Goal: Task Accomplishment & Management: Use online tool/utility

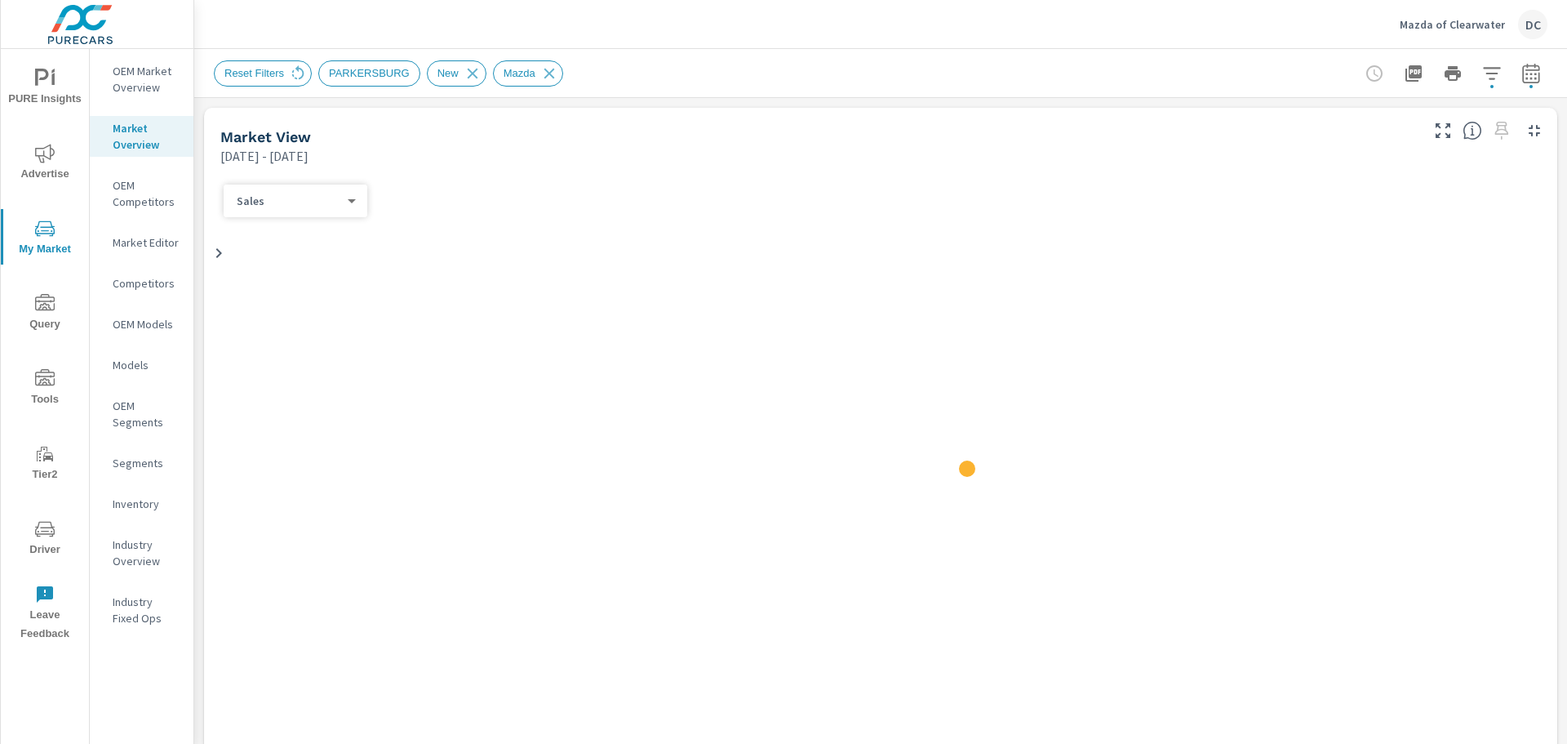
scroll to position [64, 0]
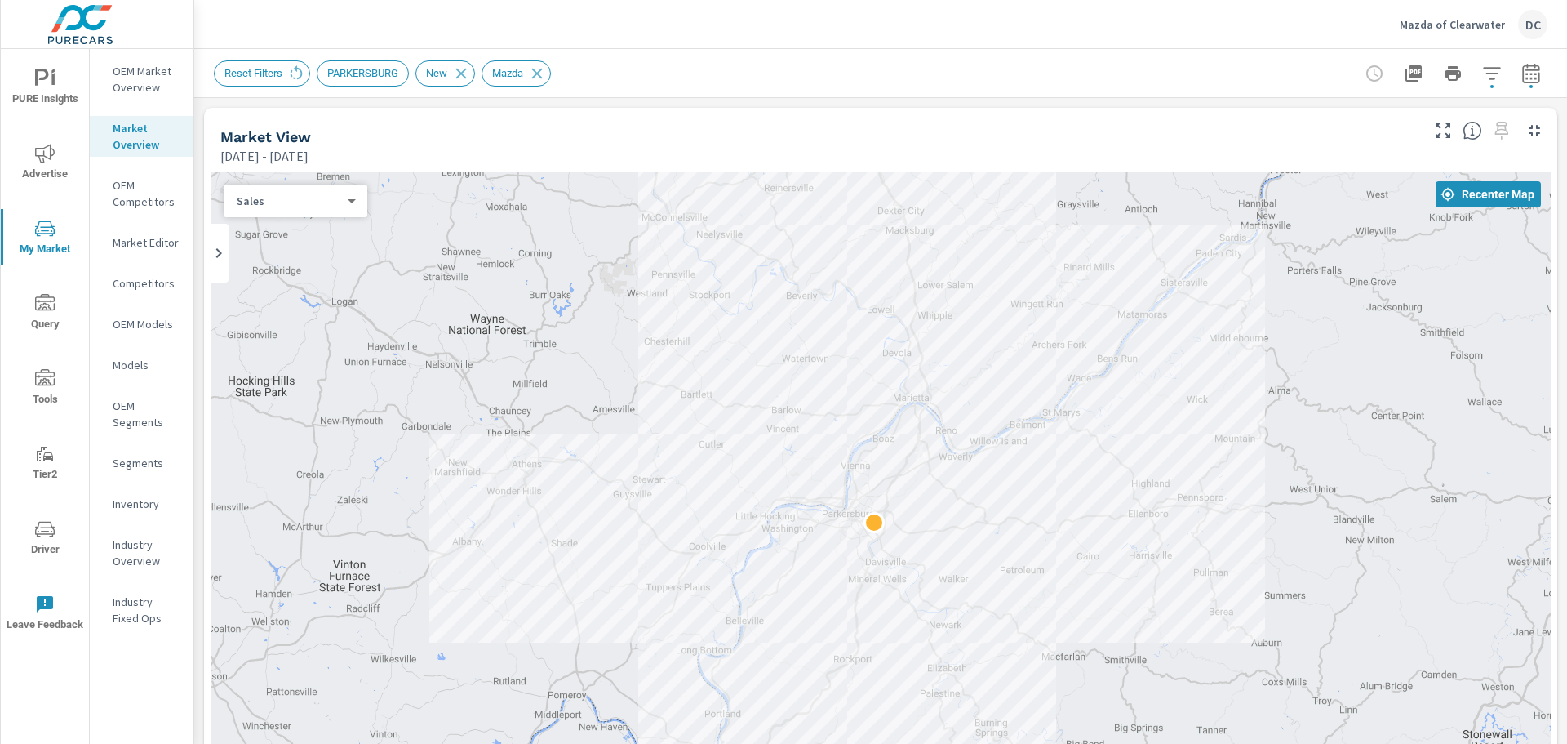
drag, startPoint x: 1021, startPoint y: 431, endPoint x: 1015, endPoint y: 508, distance: 77.0
click at [1015, 508] on div "2" at bounding box center [881, 502] width 1340 height 663
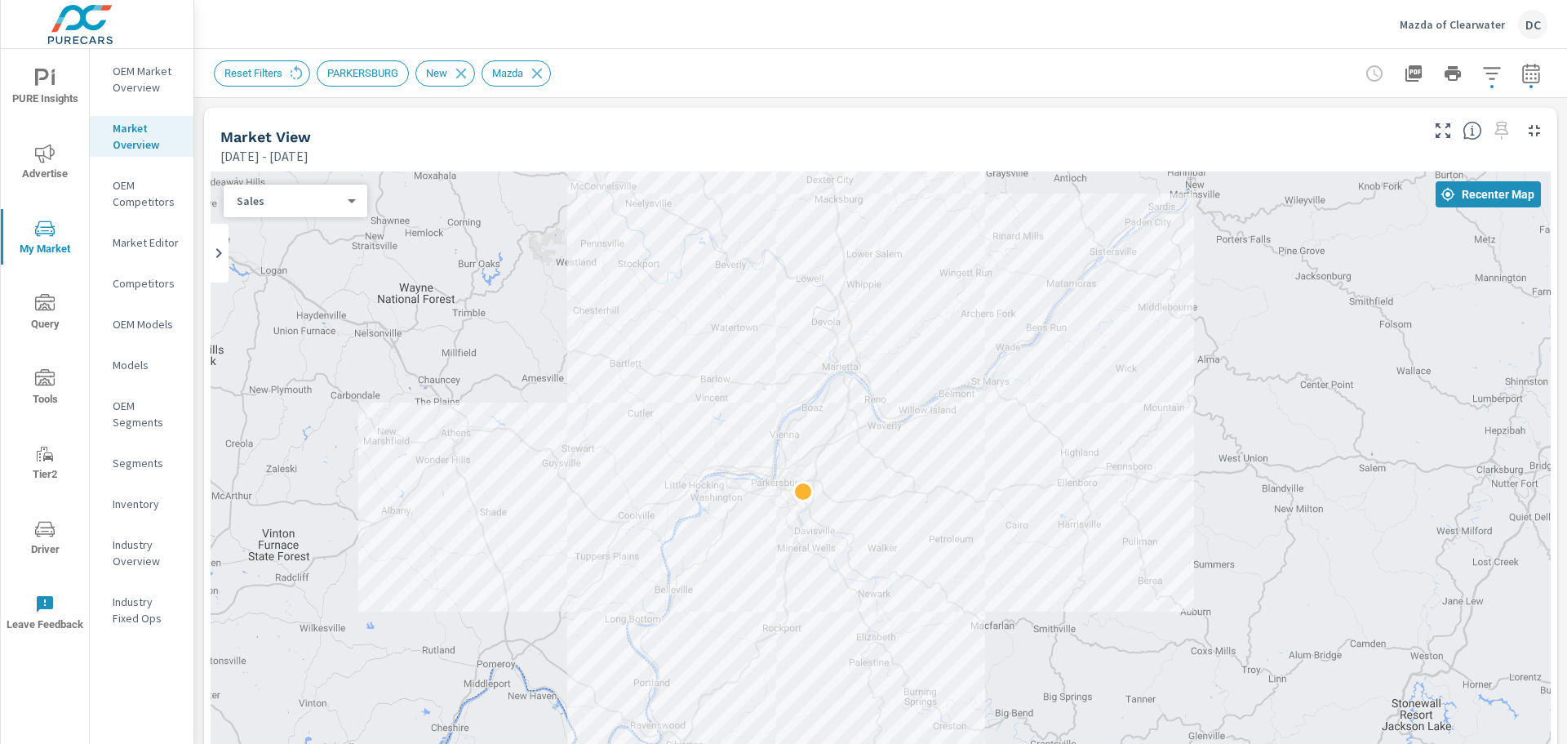
drag, startPoint x: 1276, startPoint y: 489, endPoint x: 1206, endPoint y: 442, distance: 84.7
click at [1206, 442] on div "2" at bounding box center [881, 502] width 1340 height 663
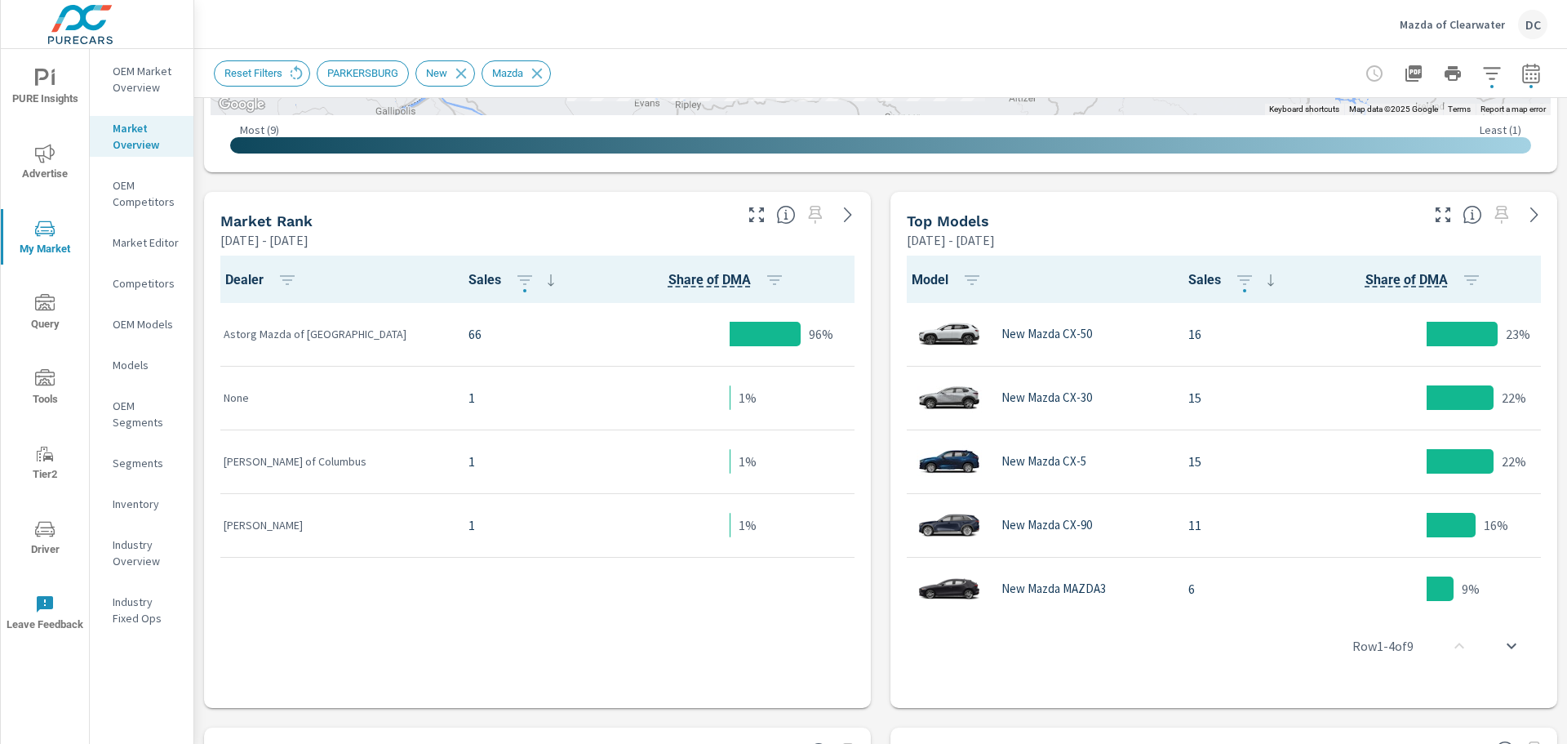
scroll to position [758, 0]
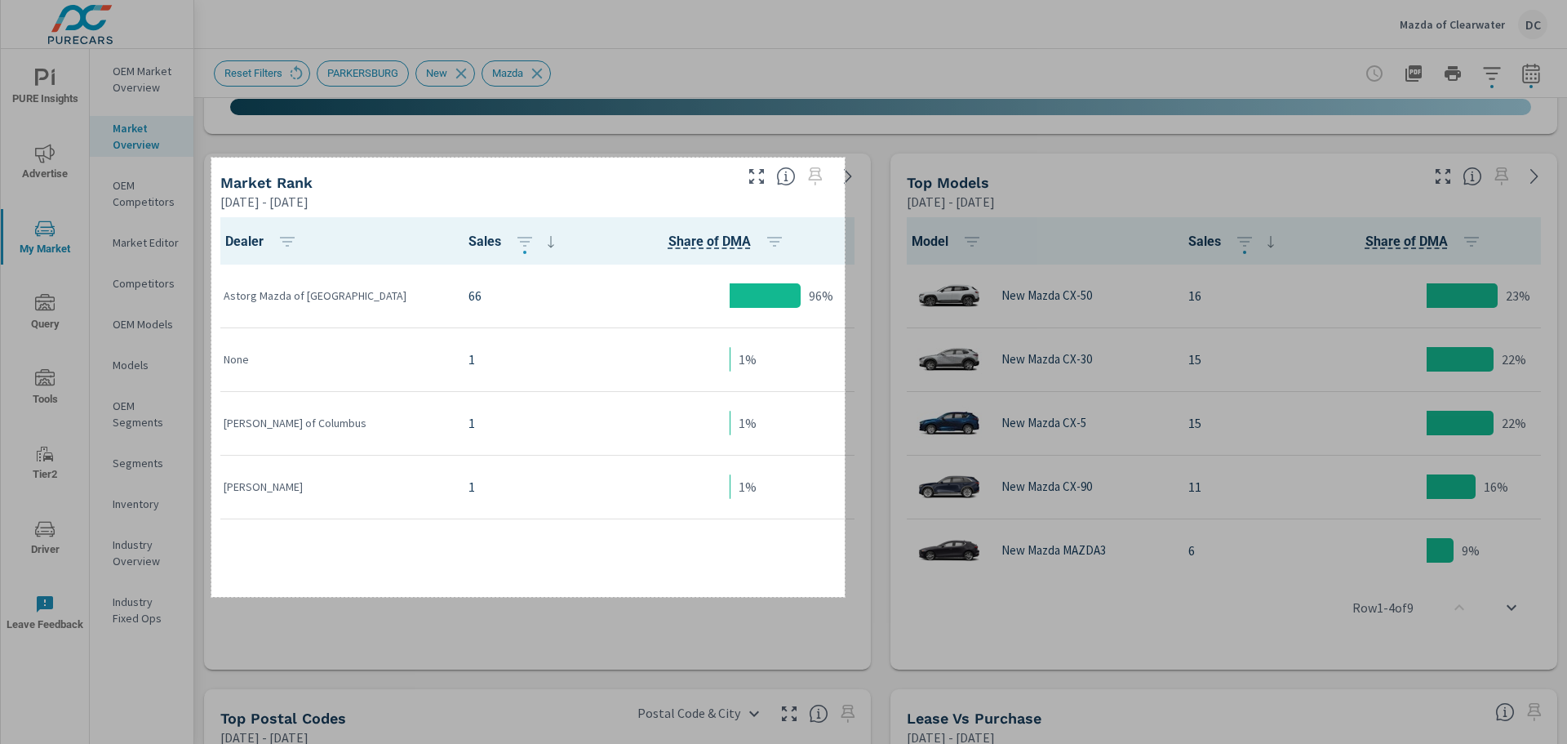
drag, startPoint x: 211, startPoint y: 158, endPoint x: 845, endPoint y: 597, distance: 770.8
click at [845, 597] on div "776 X 538" at bounding box center [783, 372] width 1567 height 744
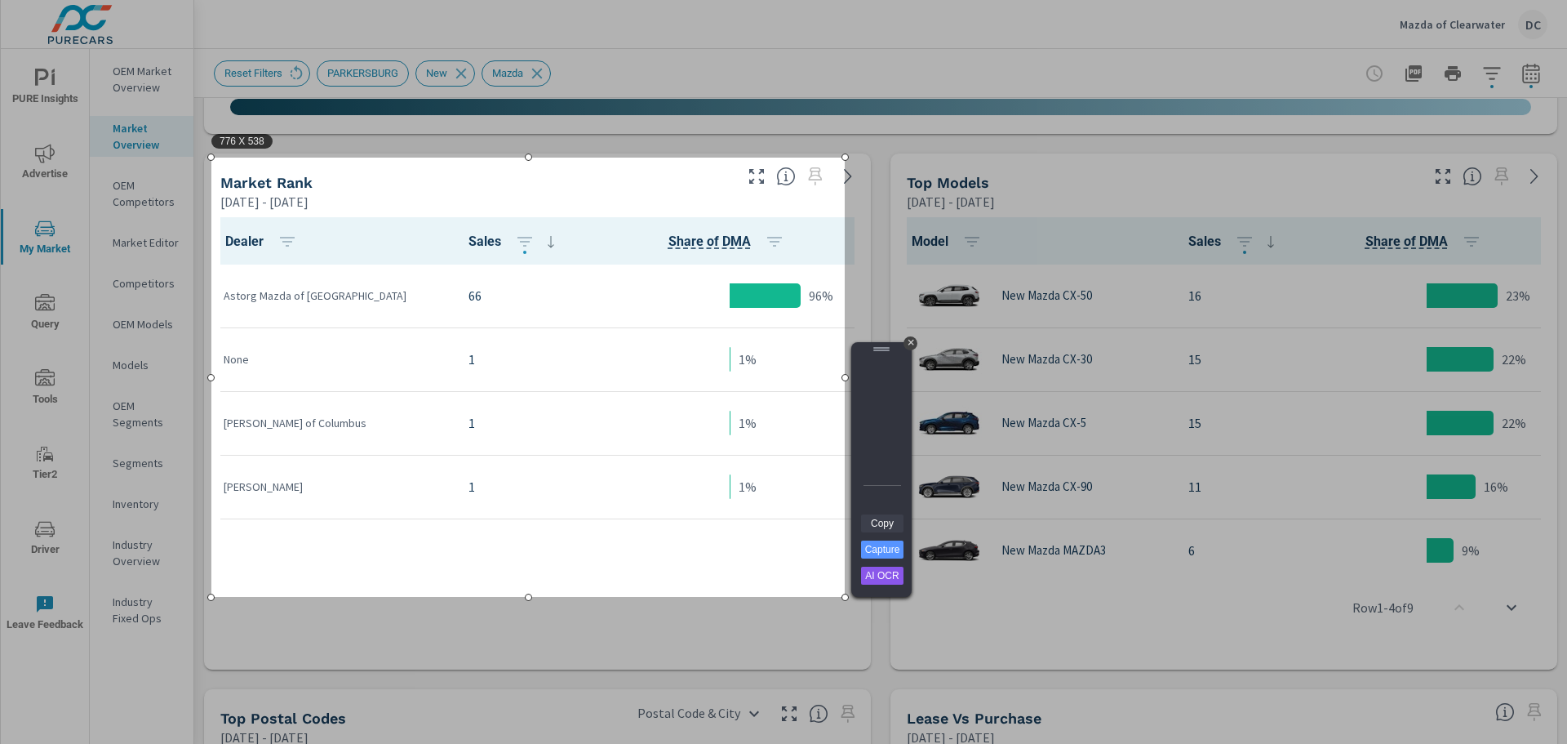
click at [881, 518] on link "Copy" at bounding box center [882, 523] width 42 height 18
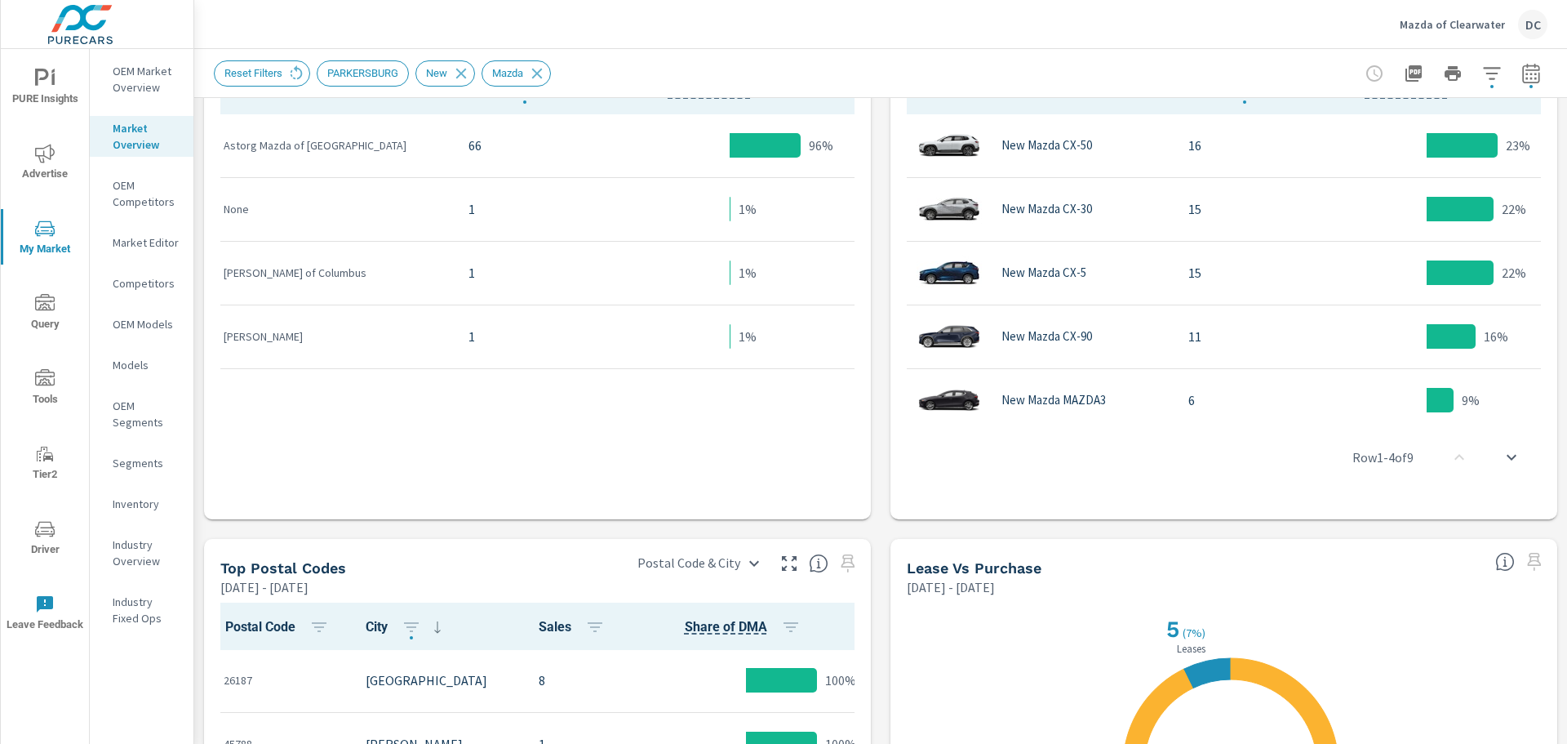
scroll to position [676, 0]
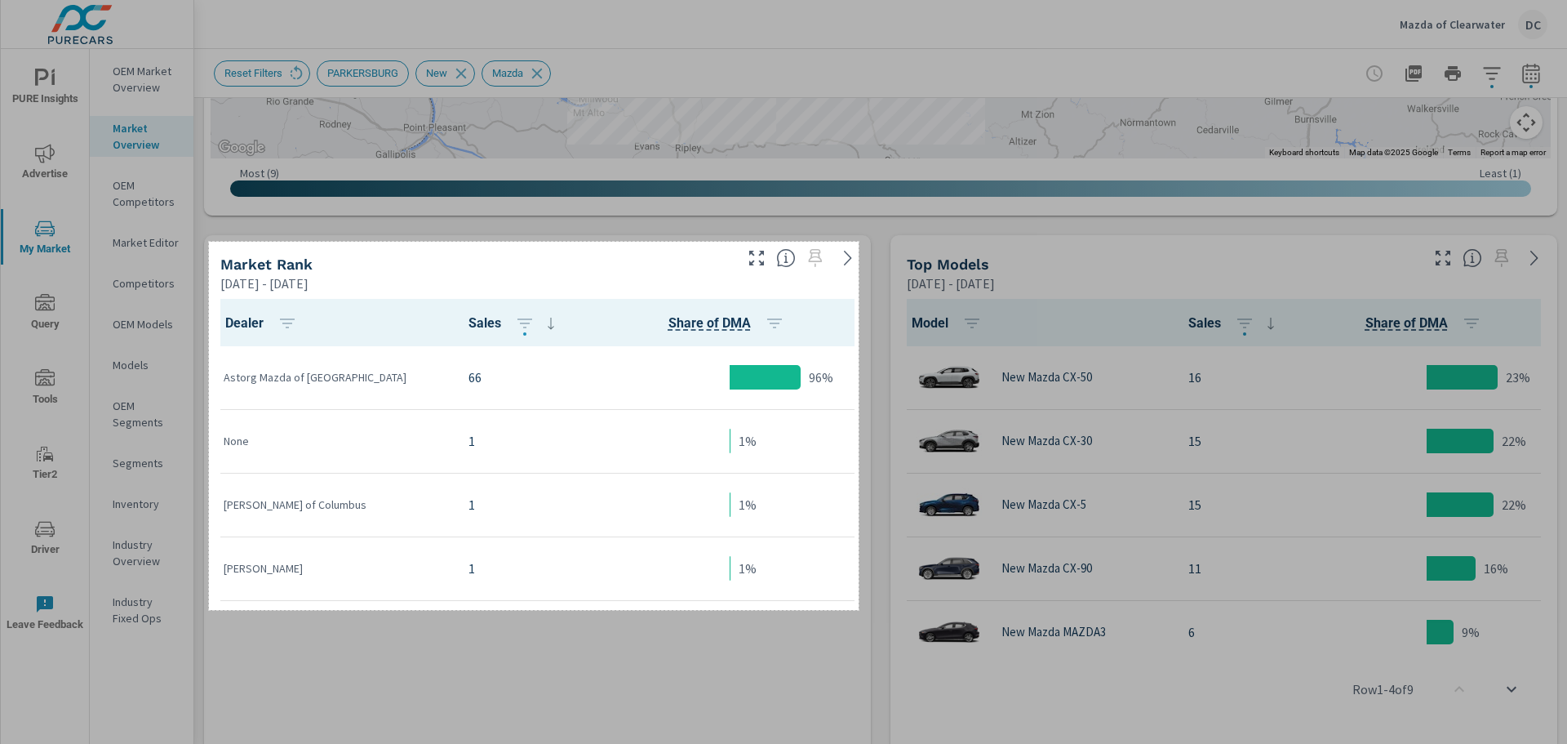
drag, startPoint x: 209, startPoint y: 242, endPoint x: 859, endPoint y: 610, distance: 746.8
click at [859, 610] on div "796 X 451" at bounding box center [783, 372] width 1567 height 744
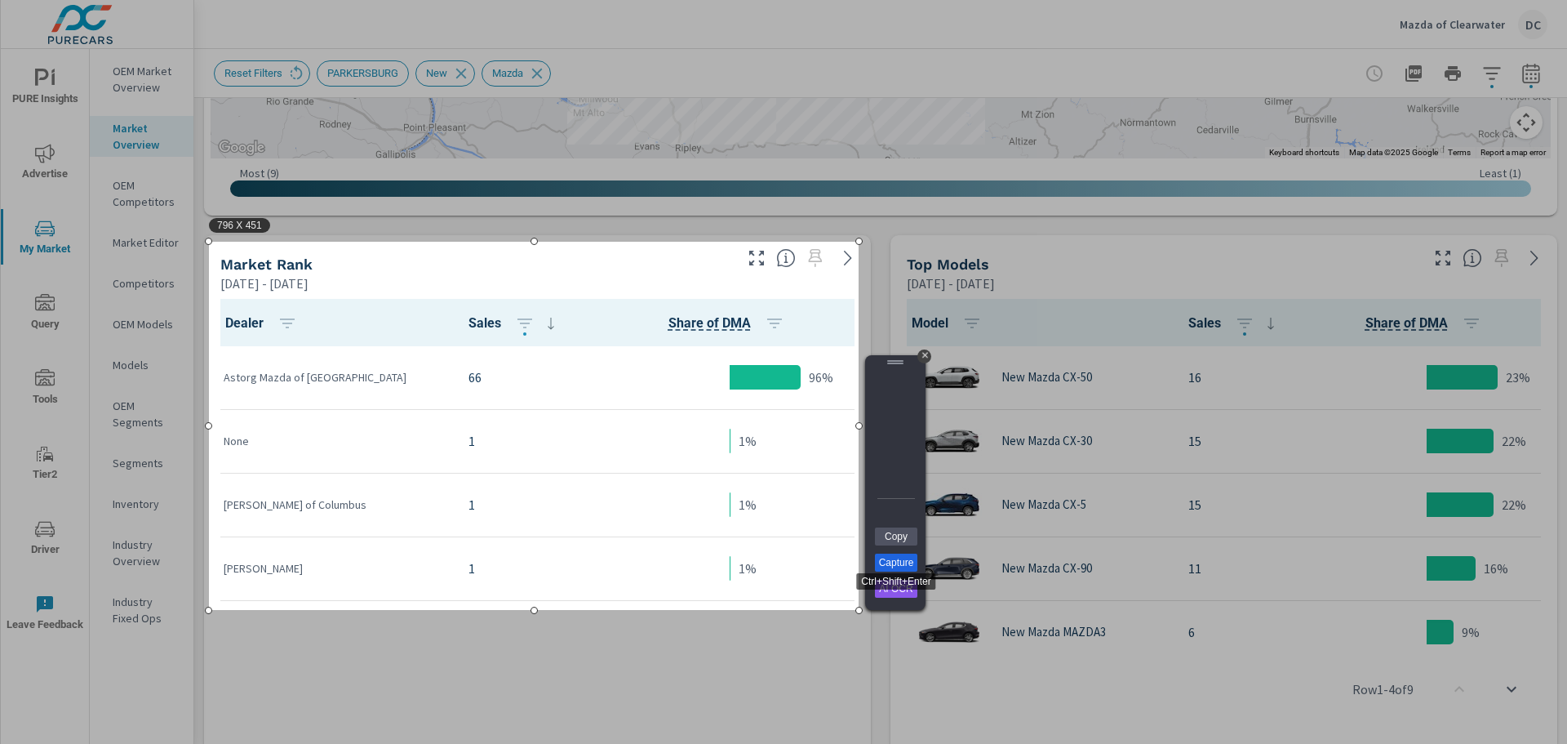
click at [901, 563] on link "Capture" at bounding box center [896, 562] width 42 height 18
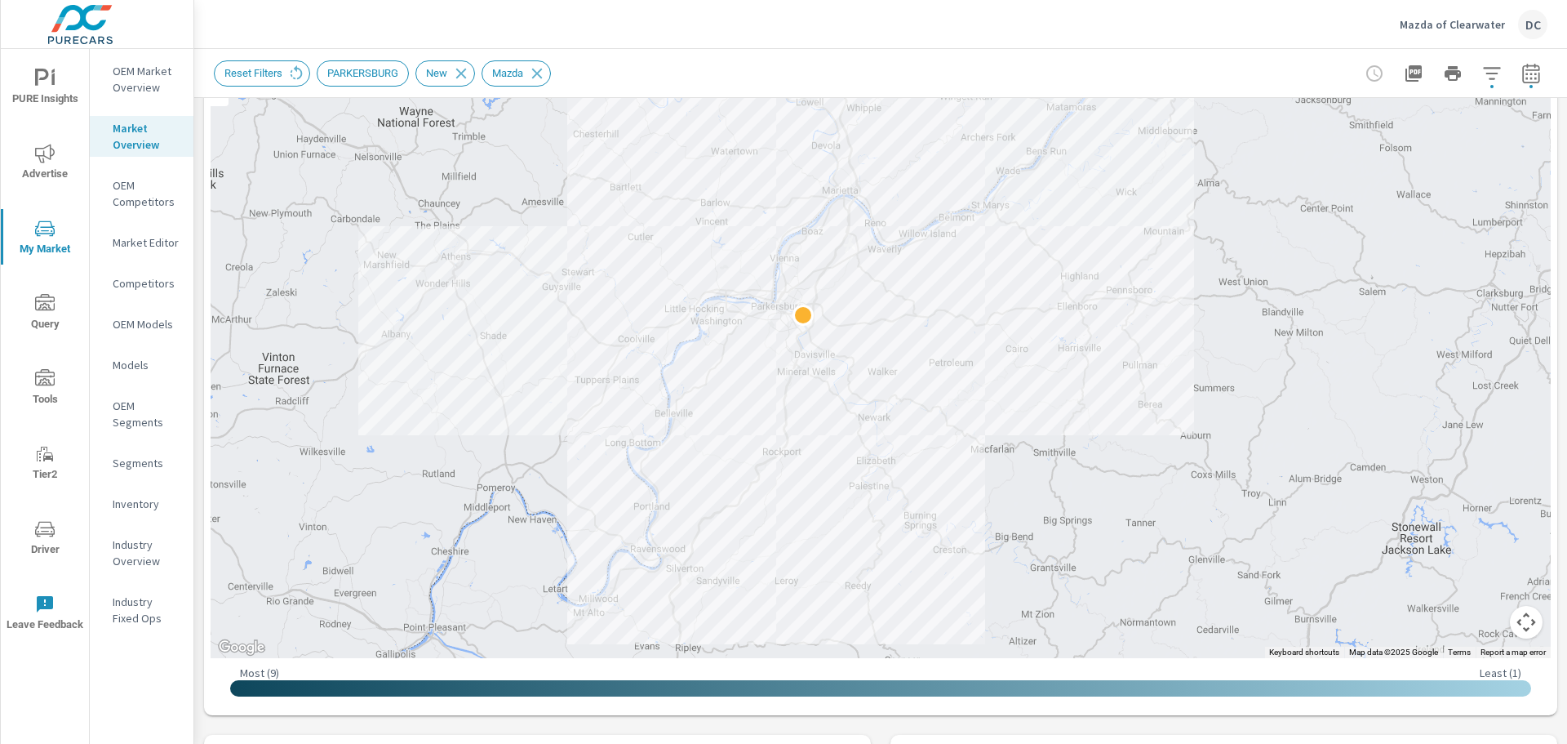
scroll to position [113, 0]
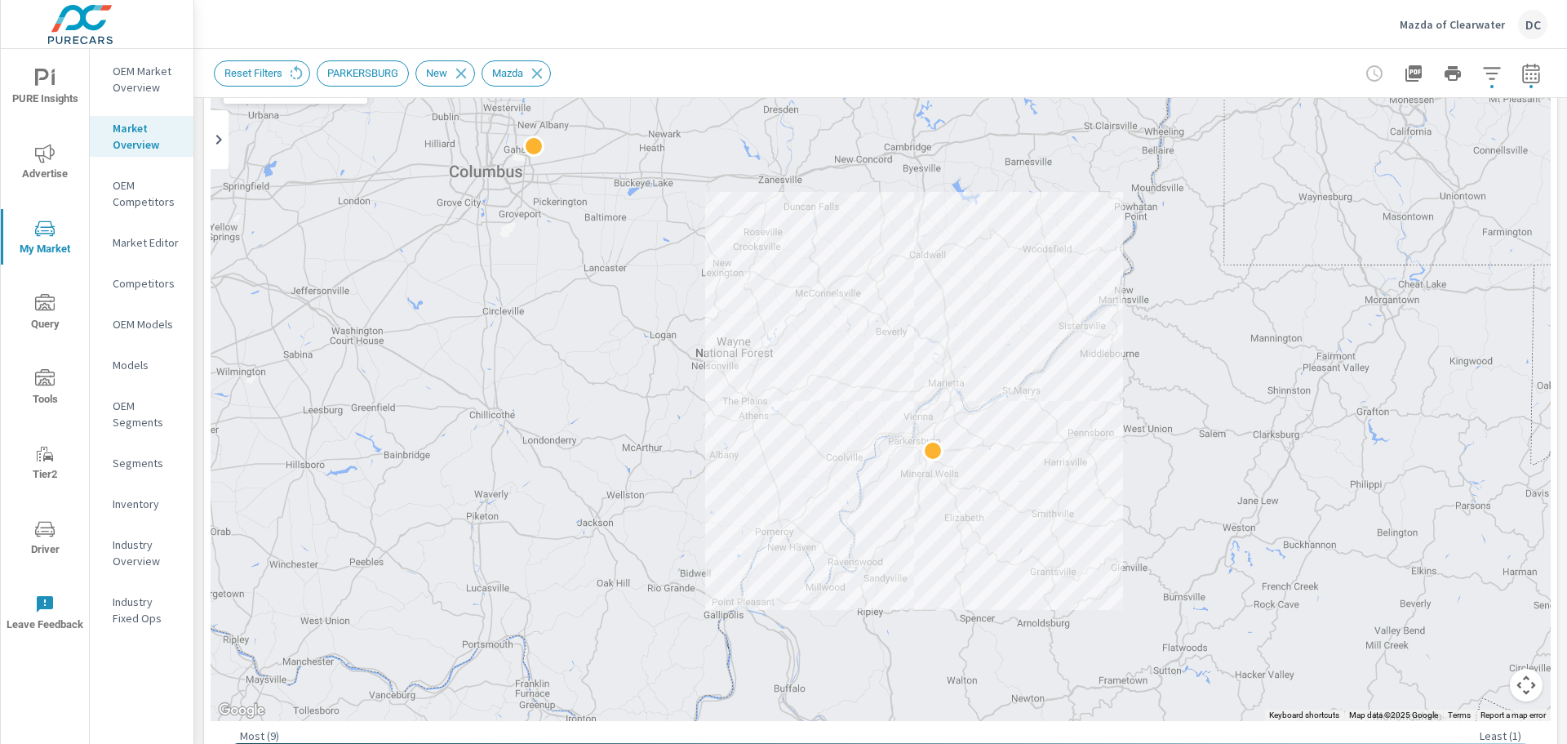
drag, startPoint x: 1137, startPoint y: 411, endPoint x: 1042, endPoint y: 479, distance: 117.6
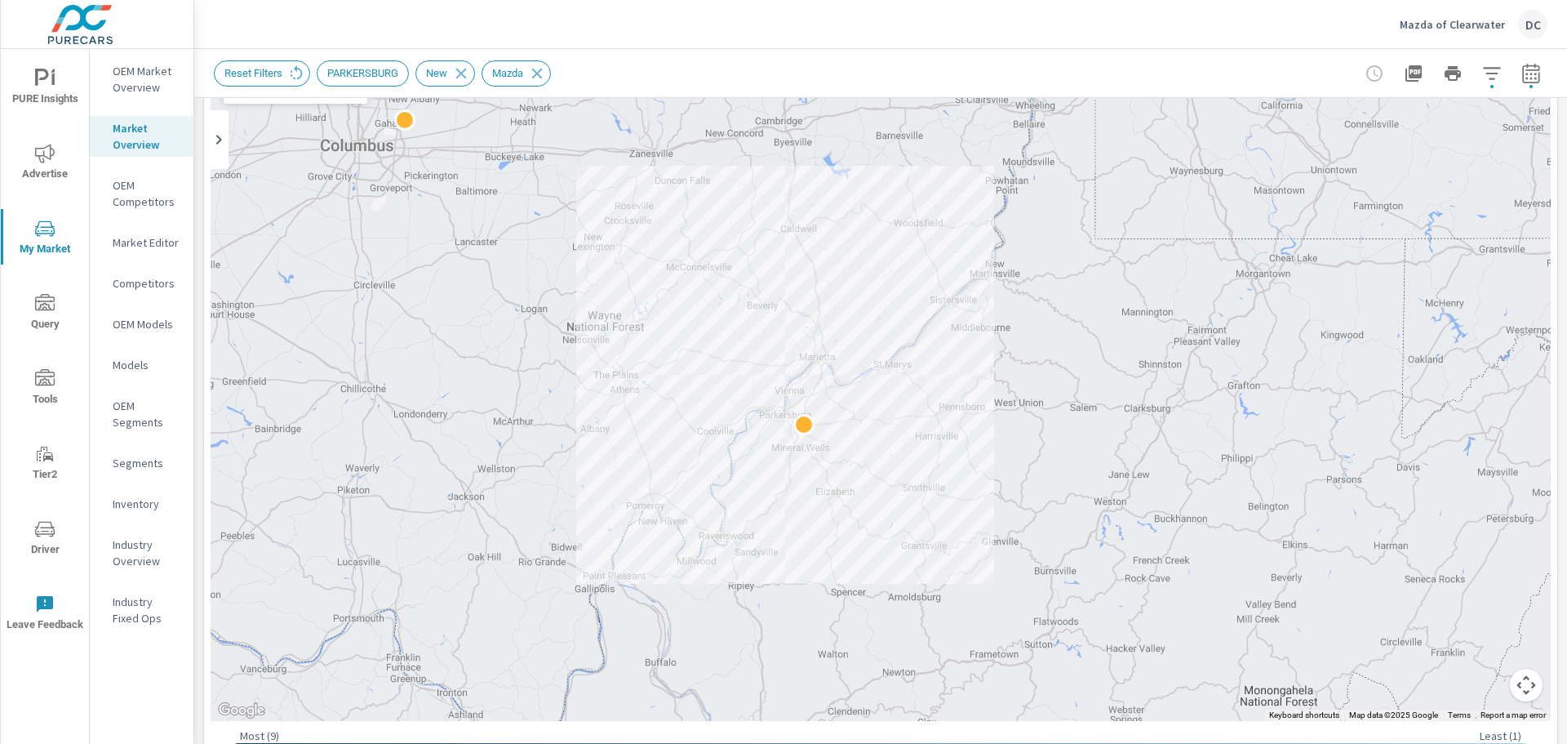
drag, startPoint x: 1180, startPoint y: 463, endPoint x: 979, endPoint y: 438, distance: 203.1
click at [1482, 78] on icon "button" at bounding box center [1492, 74] width 20 height 20
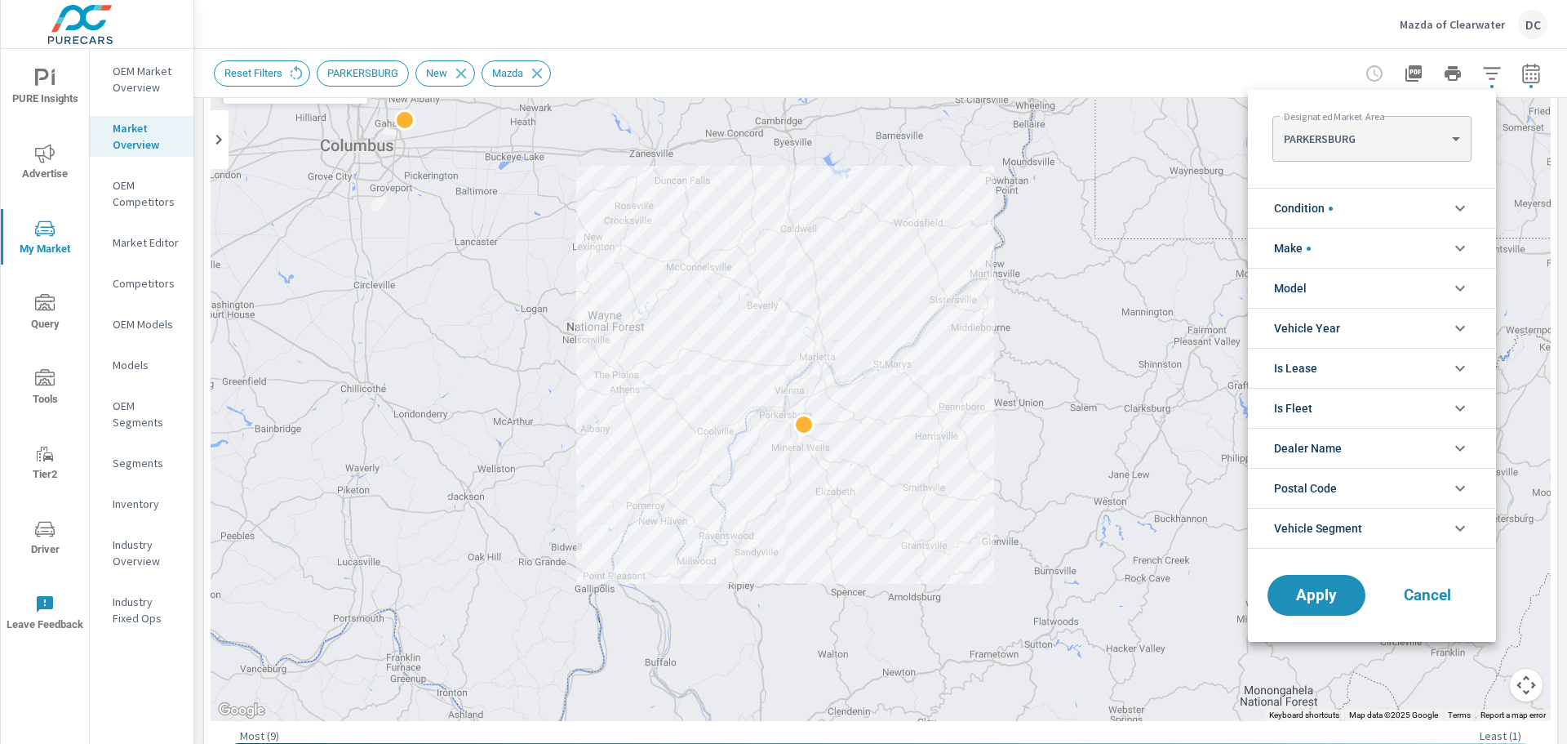
click at [1252, 38] on div at bounding box center [783, 372] width 1567 height 744
